Goal: Navigation & Orientation: Find specific page/section

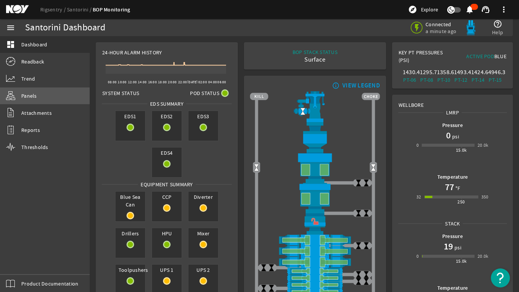
click at [26, 96] on span "Panels" at bounding box center [29, 96] width 16 height 8
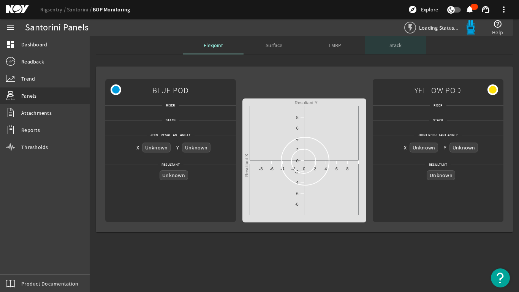
click at [396, 48] on span "Stack" at bounding box center [395, 45] width 12 height 5
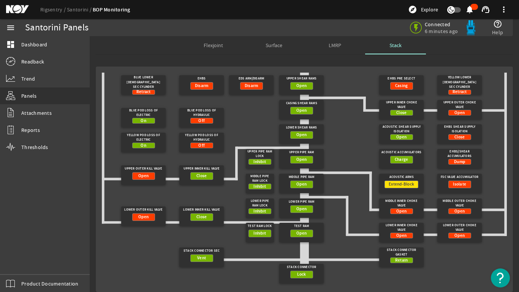
click at [336, 45] on span "LMRP" at bounding box center [335, 45] width 13 height 5
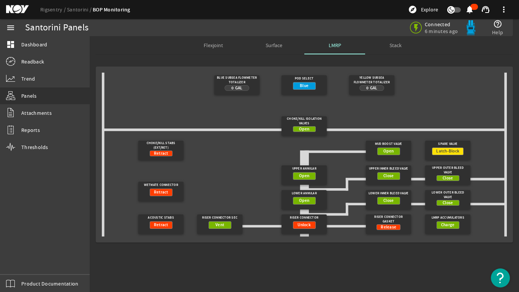
click at [394, 46] on span "Stack" at bounding box center [395, 45] width 12 height 5
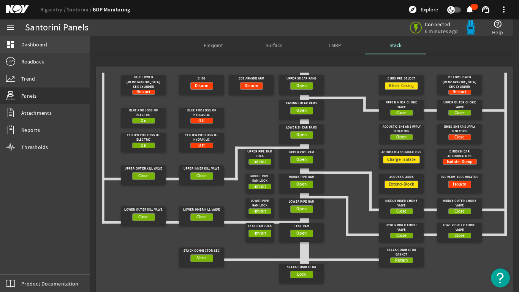
click at [34, 43] on span "Dashboard" at bounding box center [34, 45] width 26 height 8
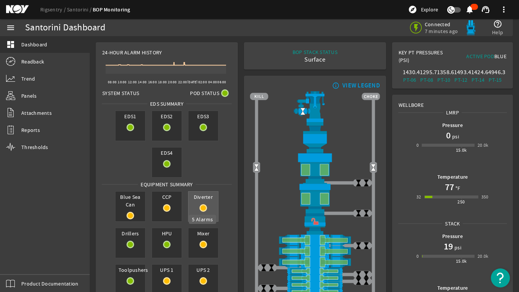
click at [200, 206] on mat-icon at bounding box center [203, 208] width 8 height 8
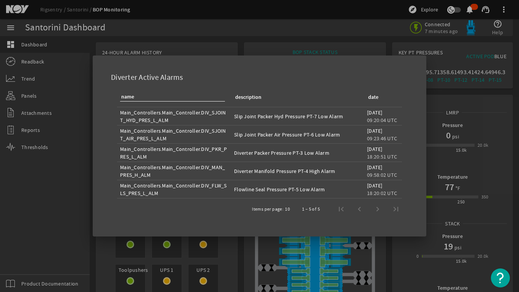
click at [65, 188] on div at bounding box center [259, 146] width 519 height 292
